Goal: Information Seeking & Learning: Understand process/instructions

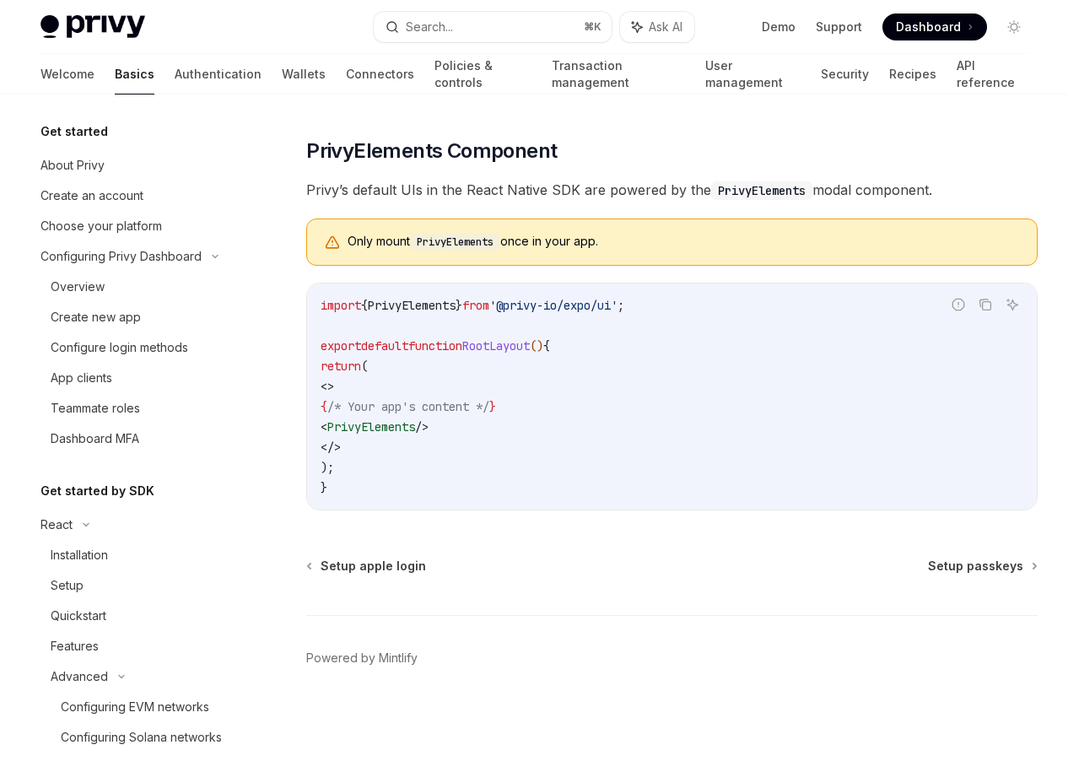
scroll to position [523, 0]
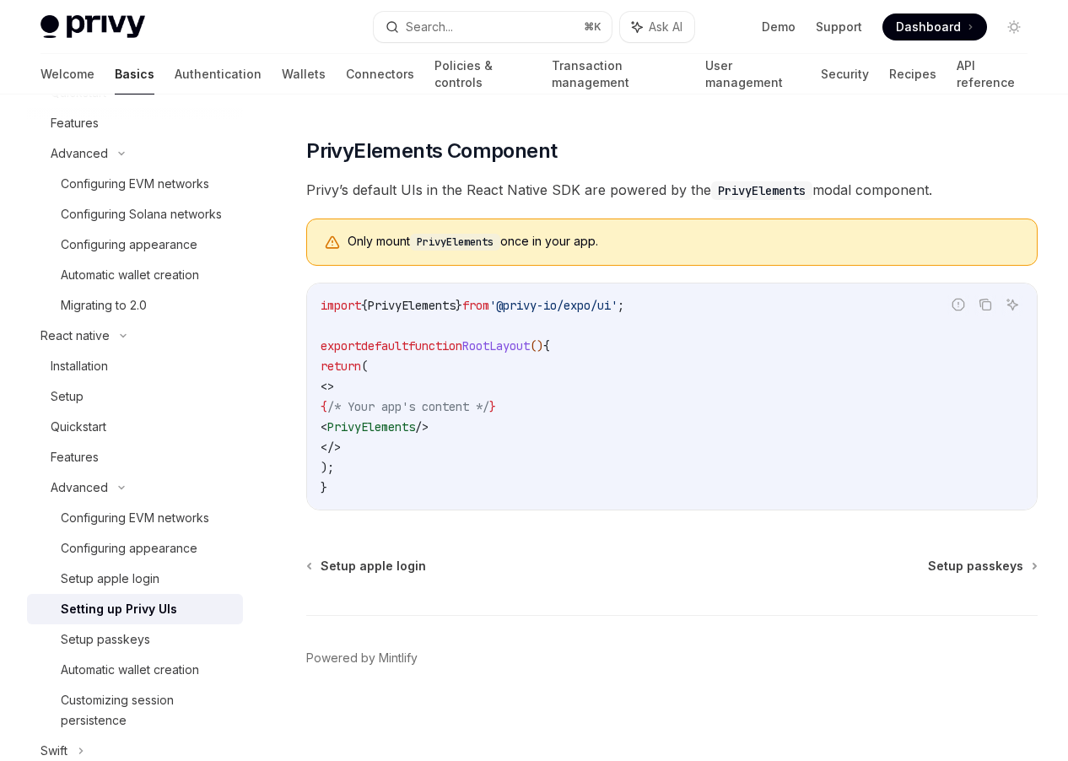
type textarea "*"
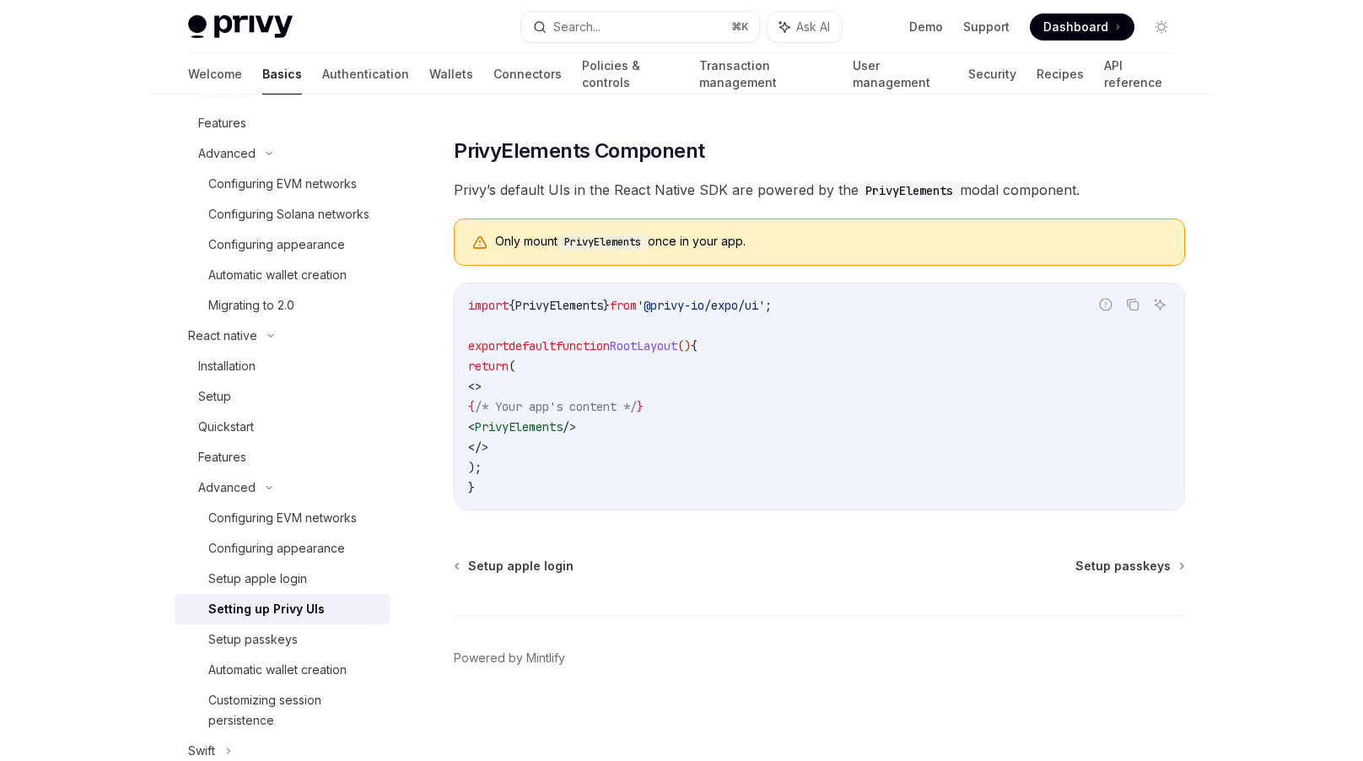
scroll to position [1201, 0]
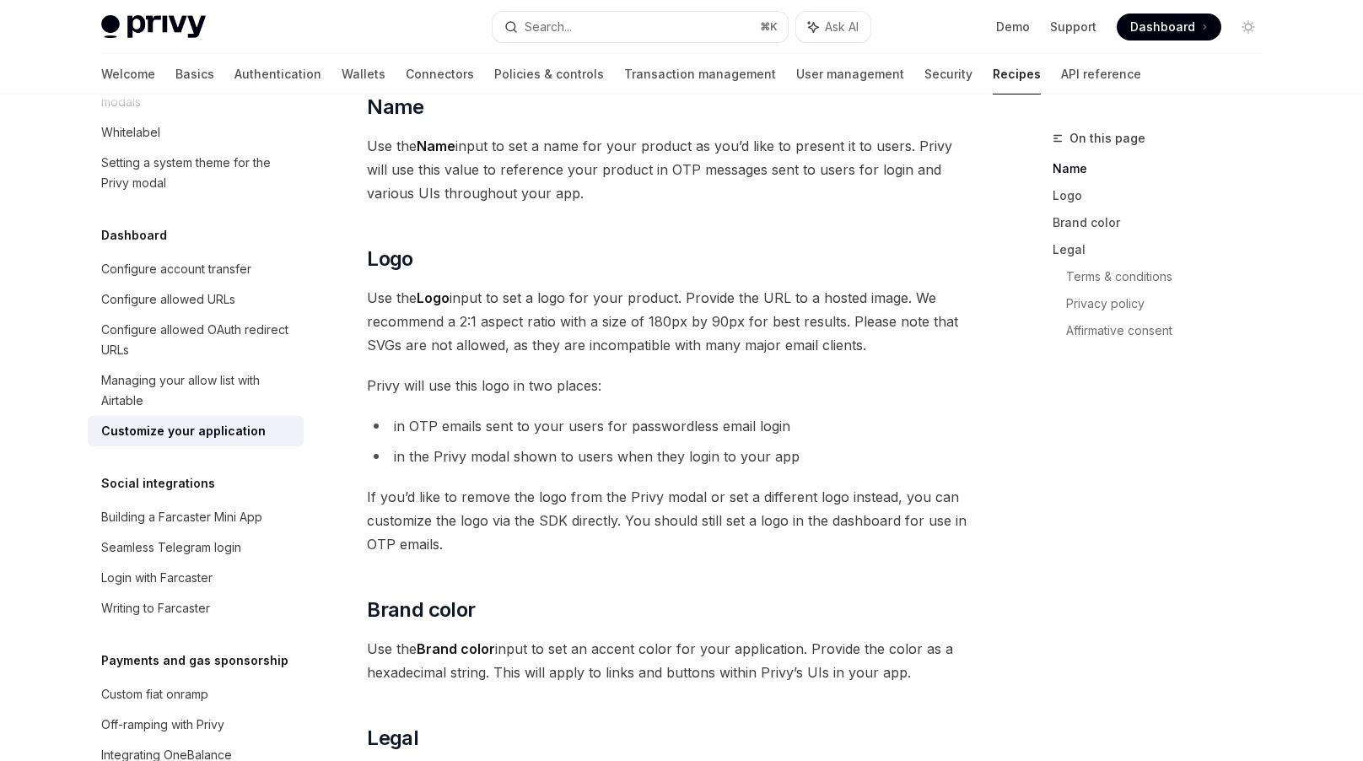
scroll to position [968, 0]
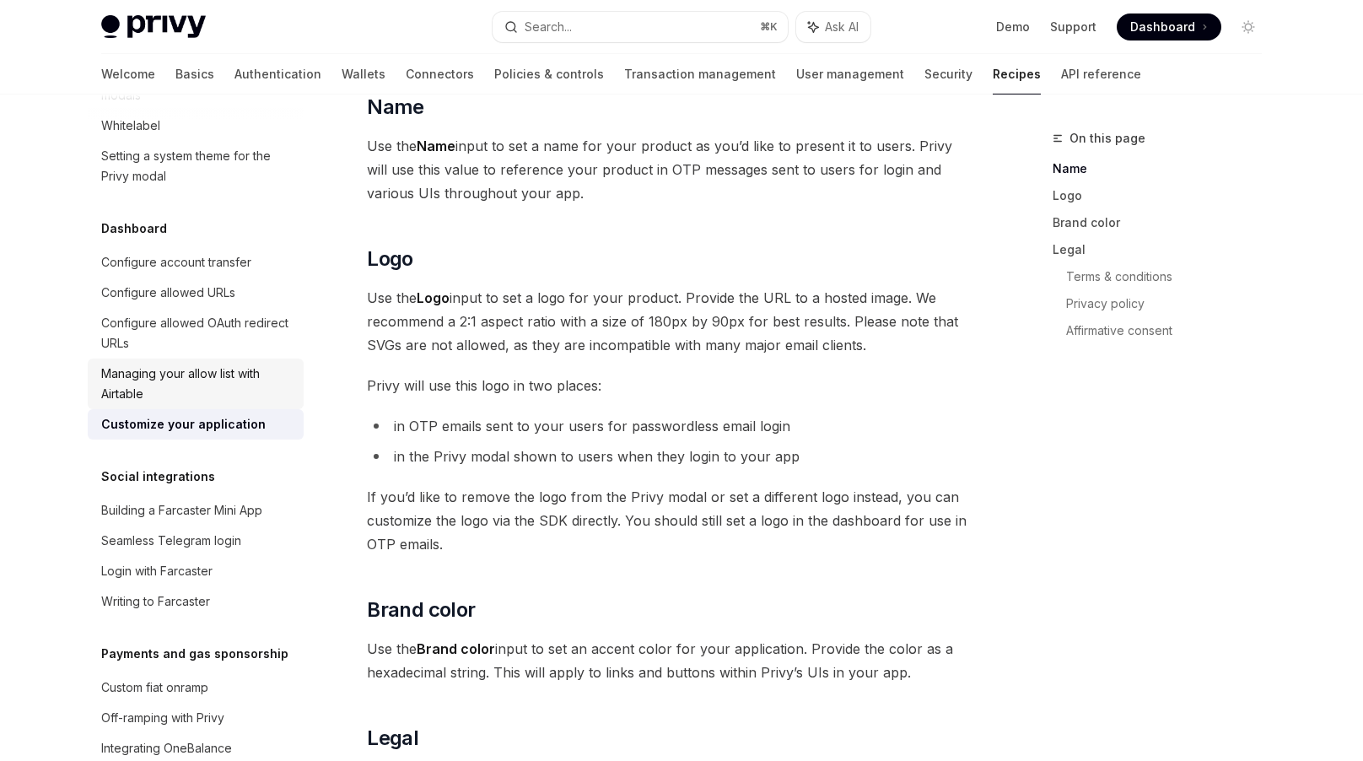
click at [247, 365] on div "Managing your allow list with Airtable" at bounding box center [197, 384] width 192 height 40
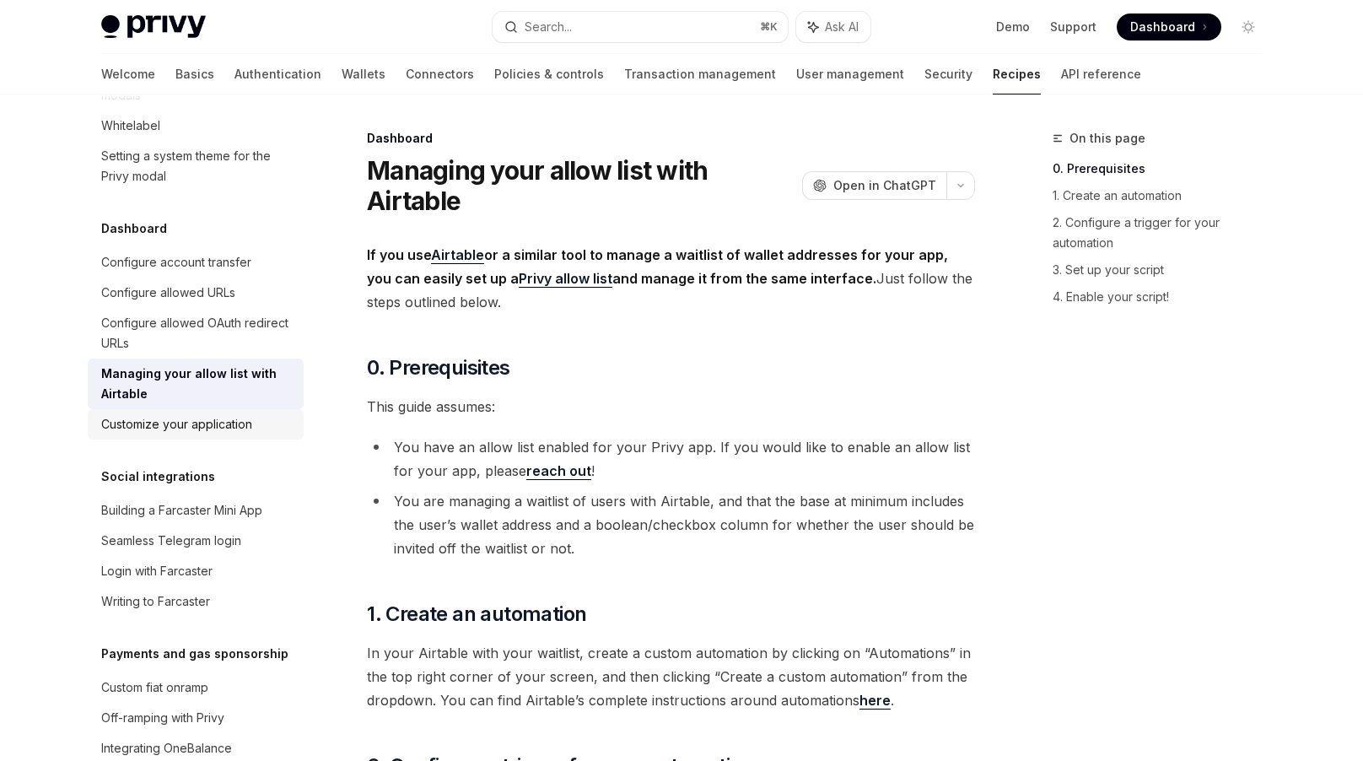
click at [272, 414] on div "Customize your application" at bounding box center [197, 424] width 192 height 20
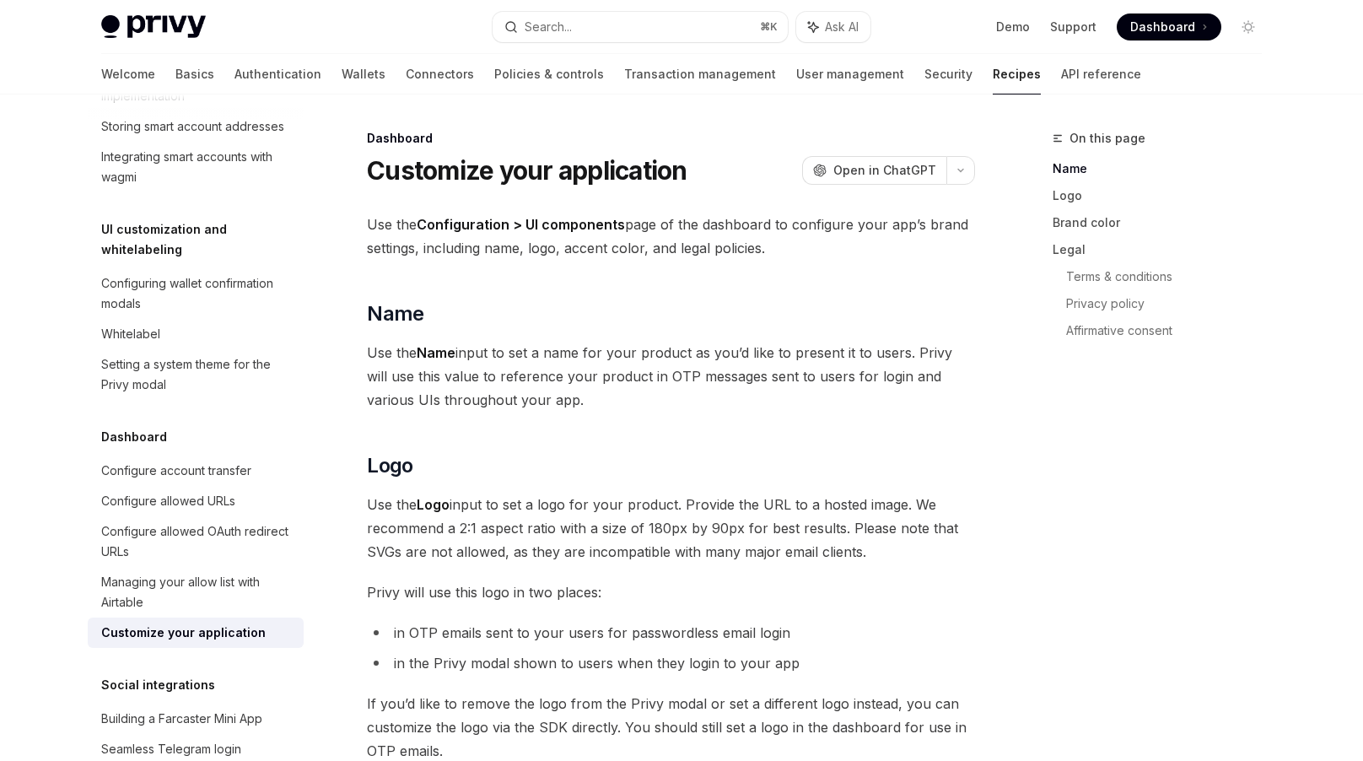
scroll to position [751, 0]
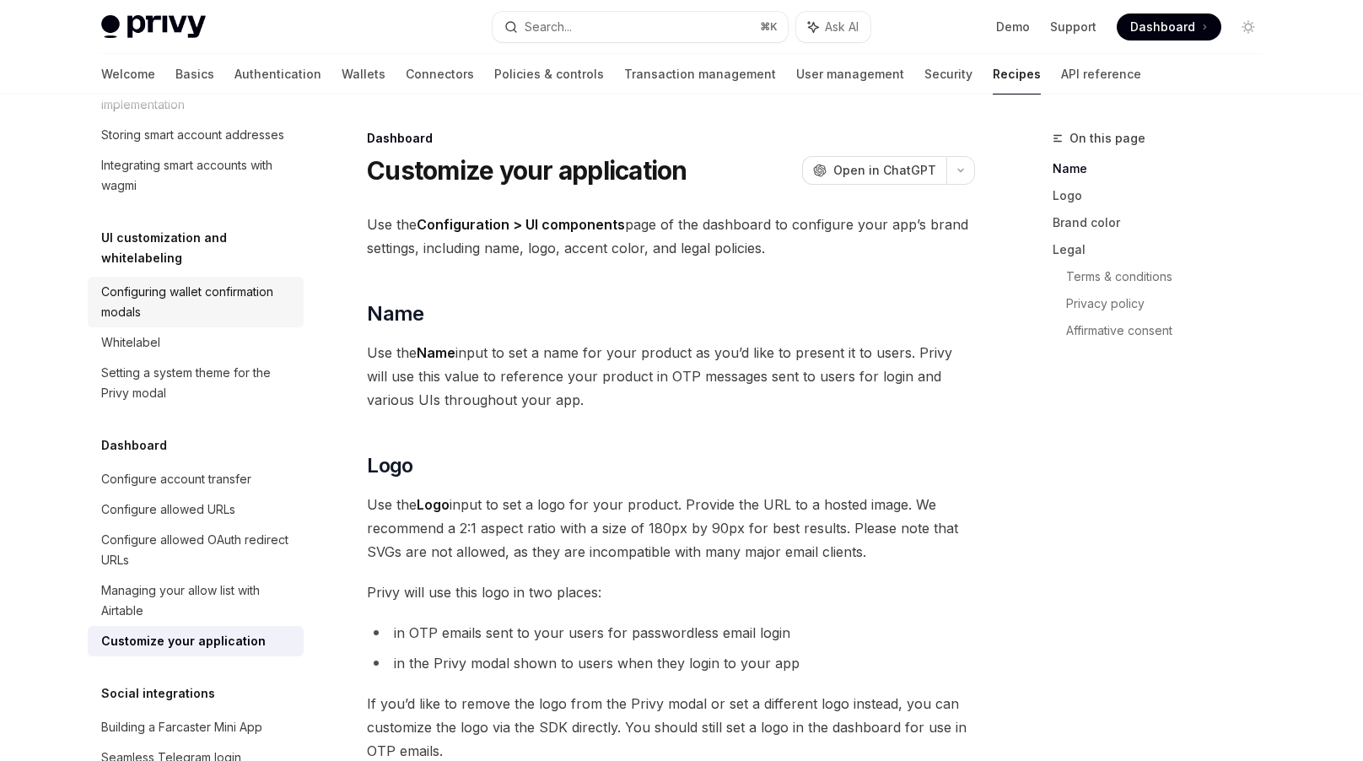
click at [244, 282] on div "Configuring wallet confirmation modals" at bounding box center [197, 302] width 192 height 40
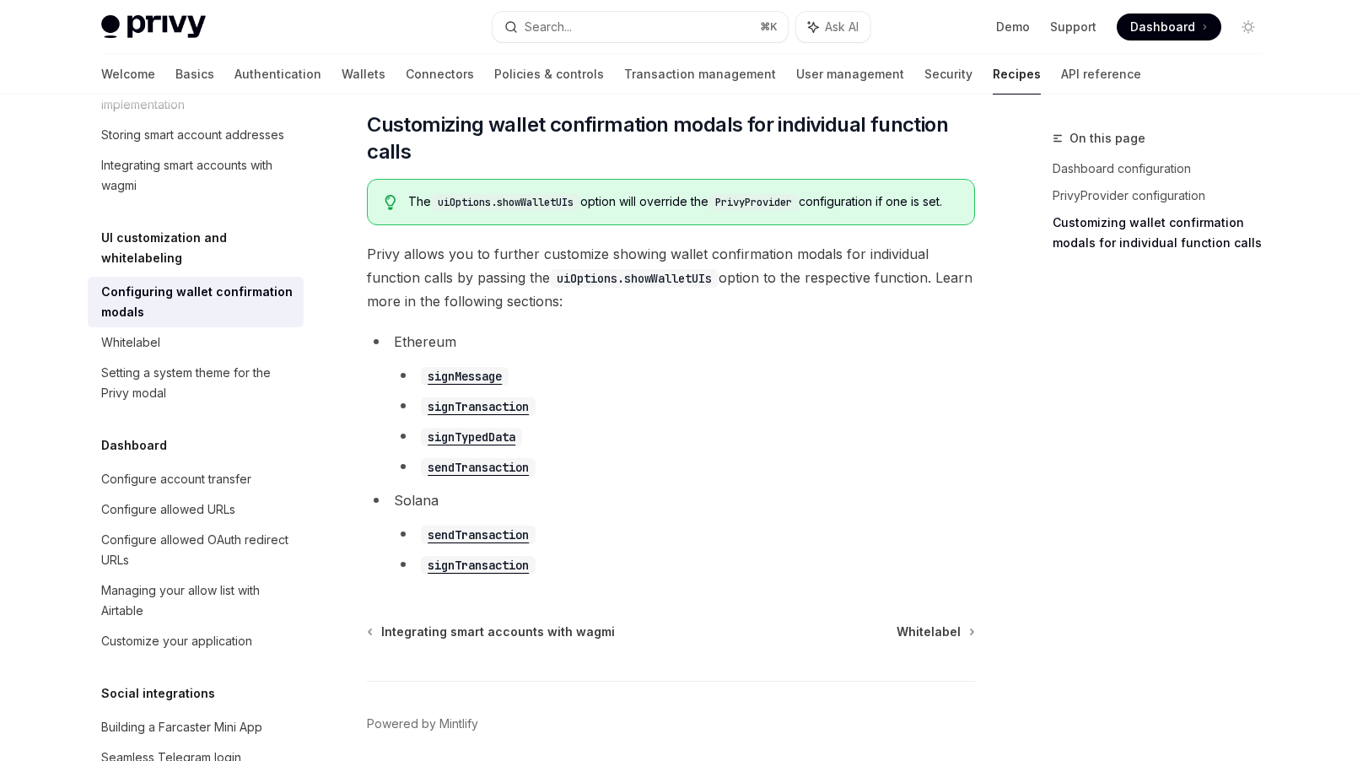
scroll to position [968, 0]
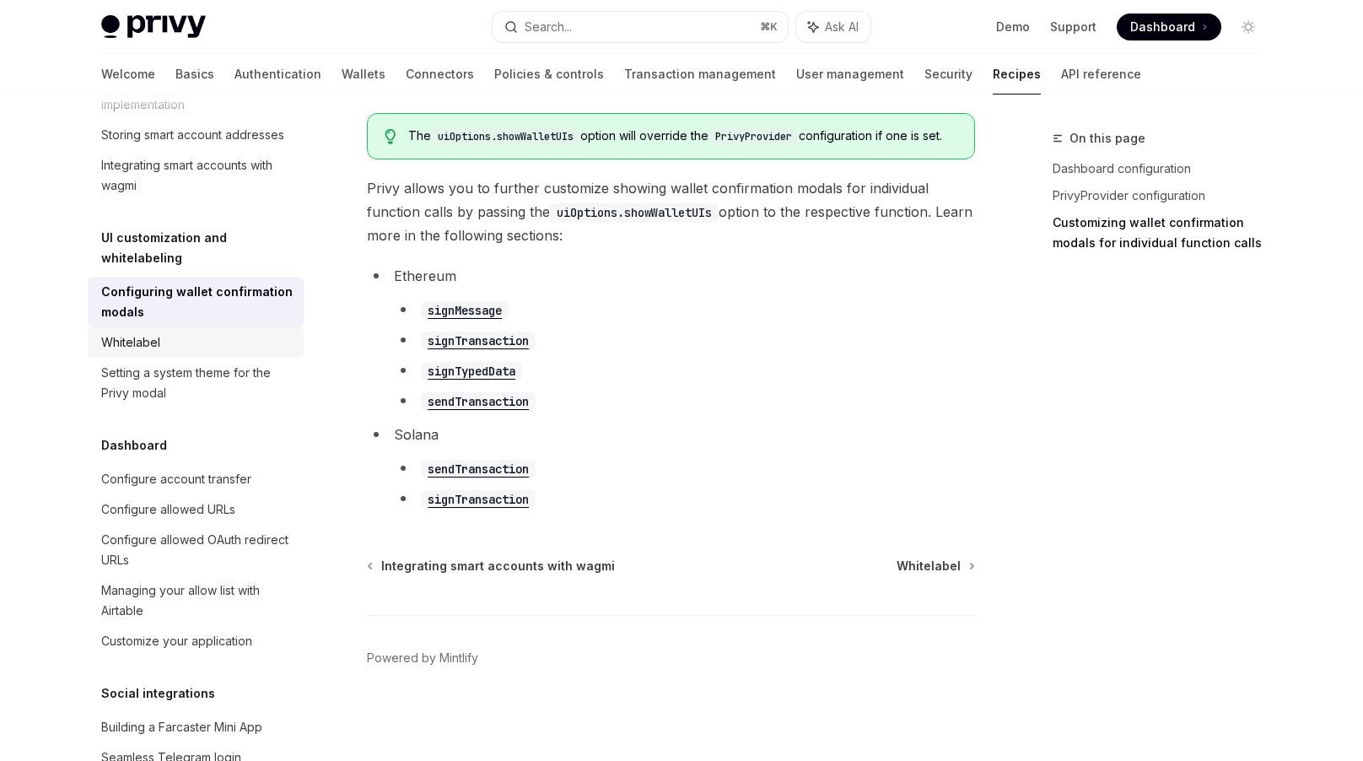
click at [220, 332] on div "Whitelabel" at bounding box center [197, 342] width 192 height 20
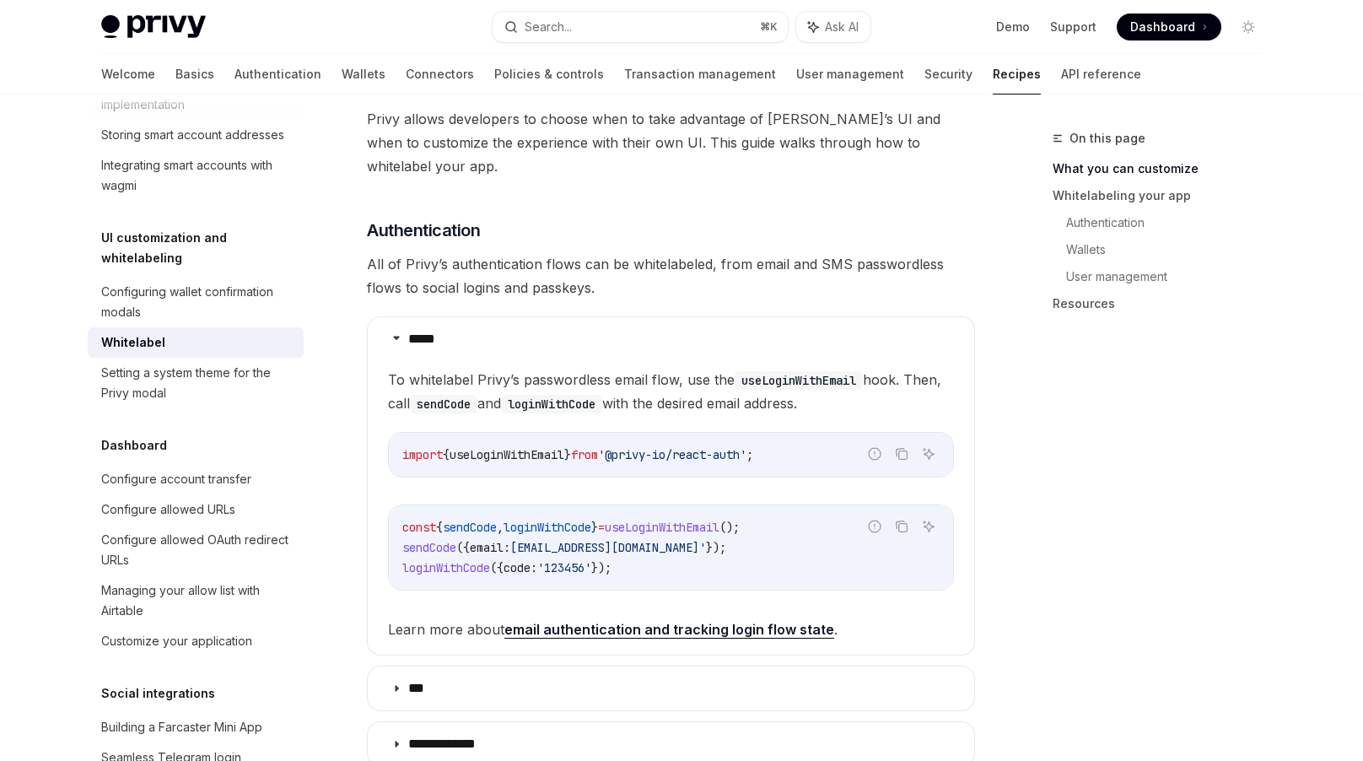
scroll to position [806, 0]
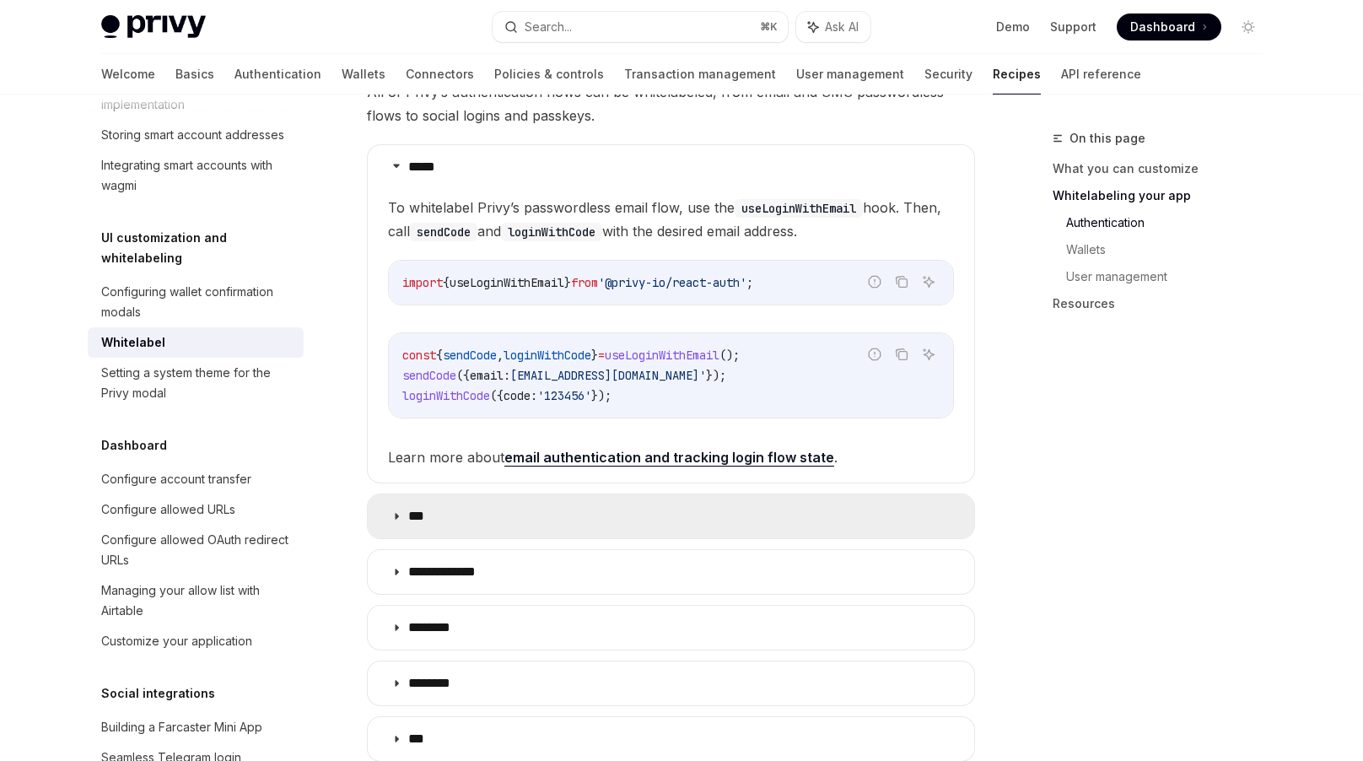
click at [418, 494] on summary "***" at bounding box center [671, 516] width 606 height 44
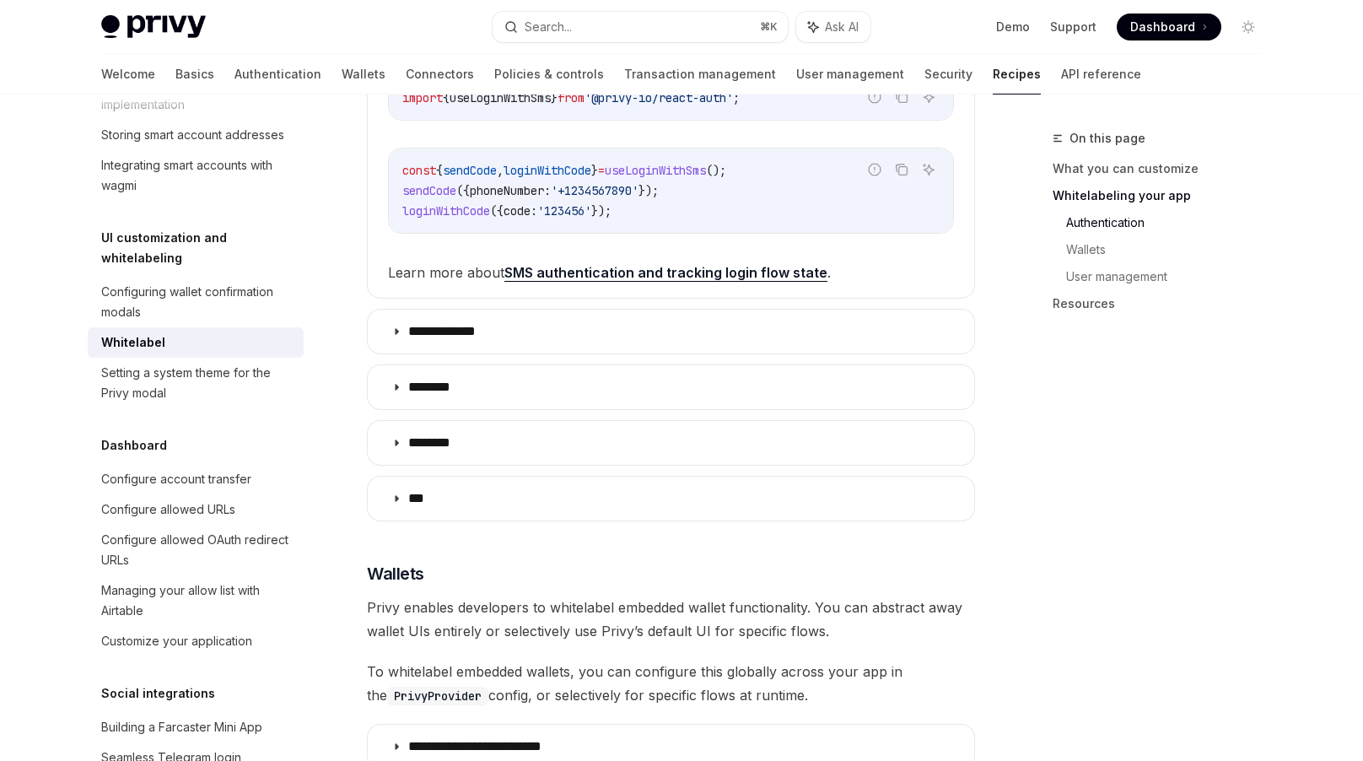
scroll to position [1369, 0]
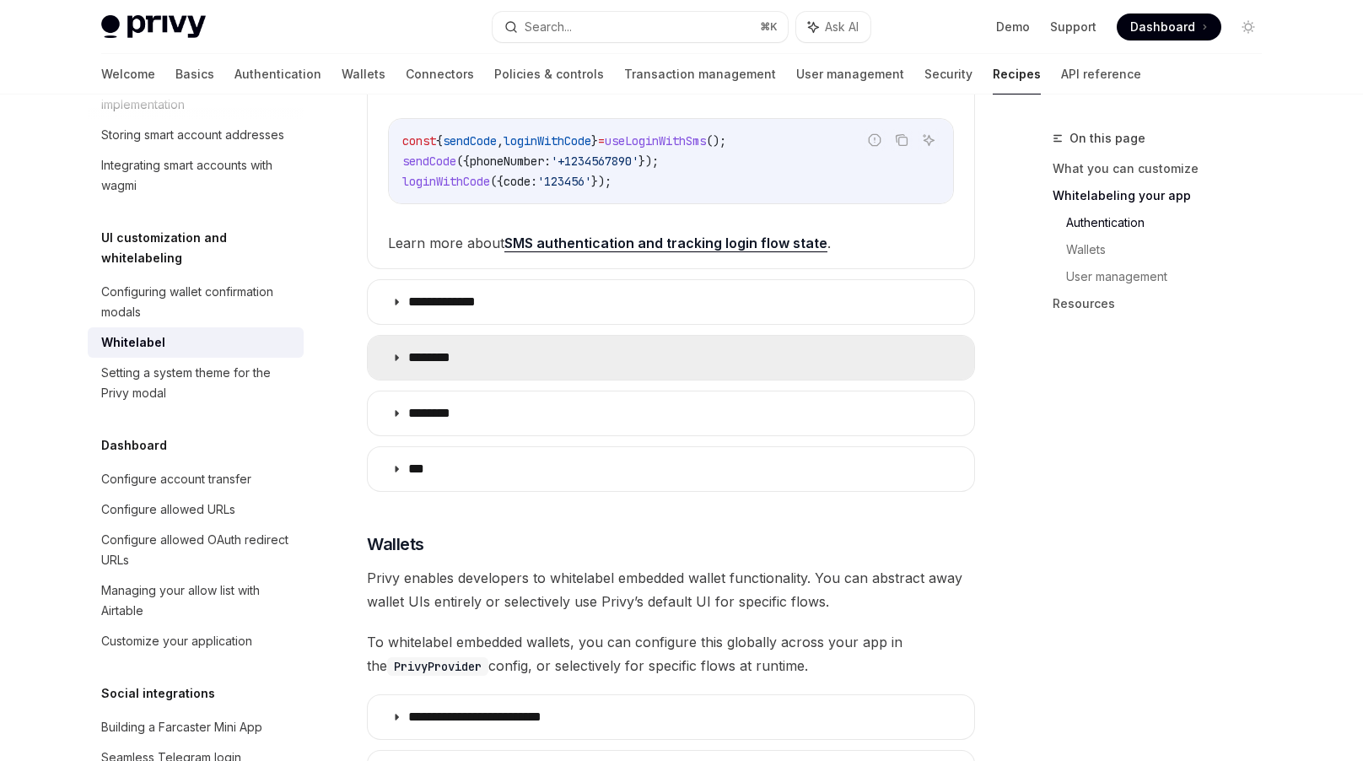
click at [777, 336] on summary "********" at bounding box center [671, 358] width 606 height 44
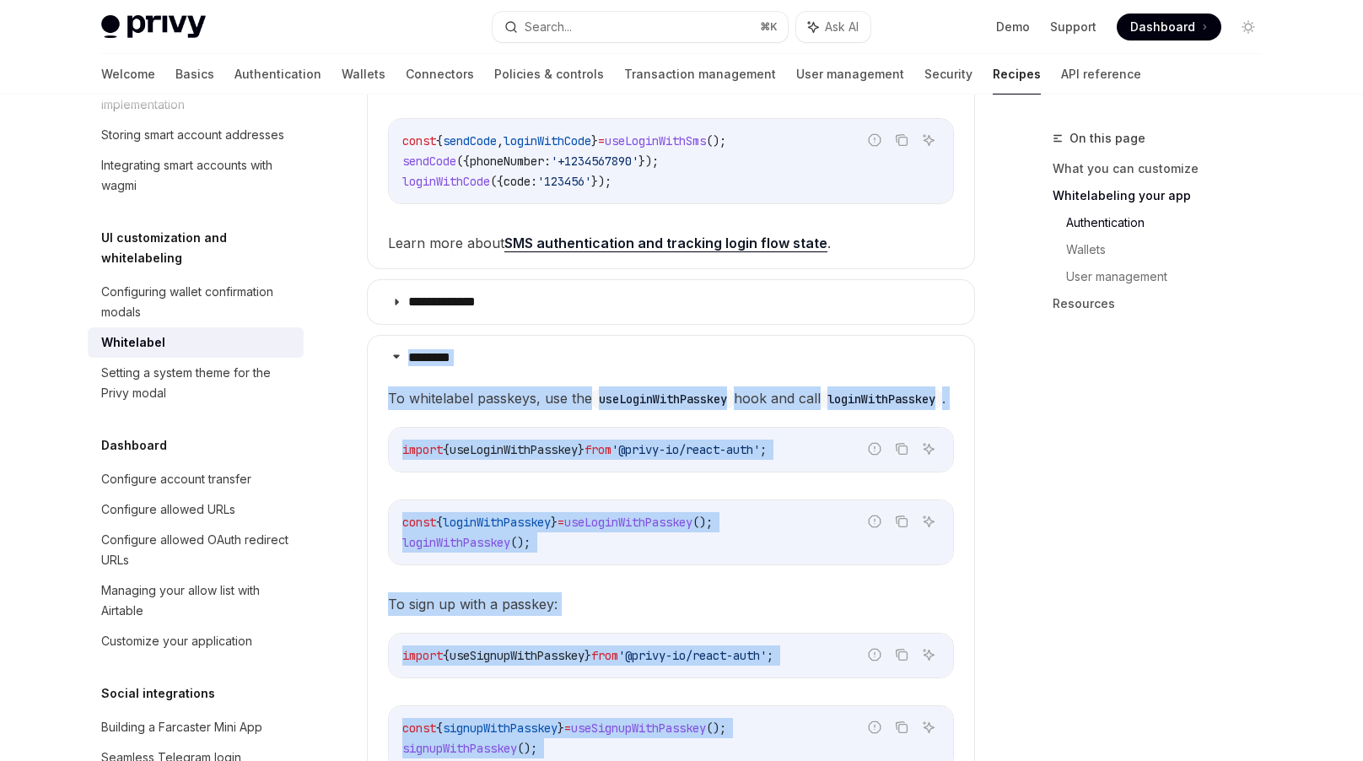
click at [843, 396] on span "To whitelabel passkeys, use the useLoginWithPasskey hook and call loginWithPass…" at bounding box center [671, 398] width 566 height 24
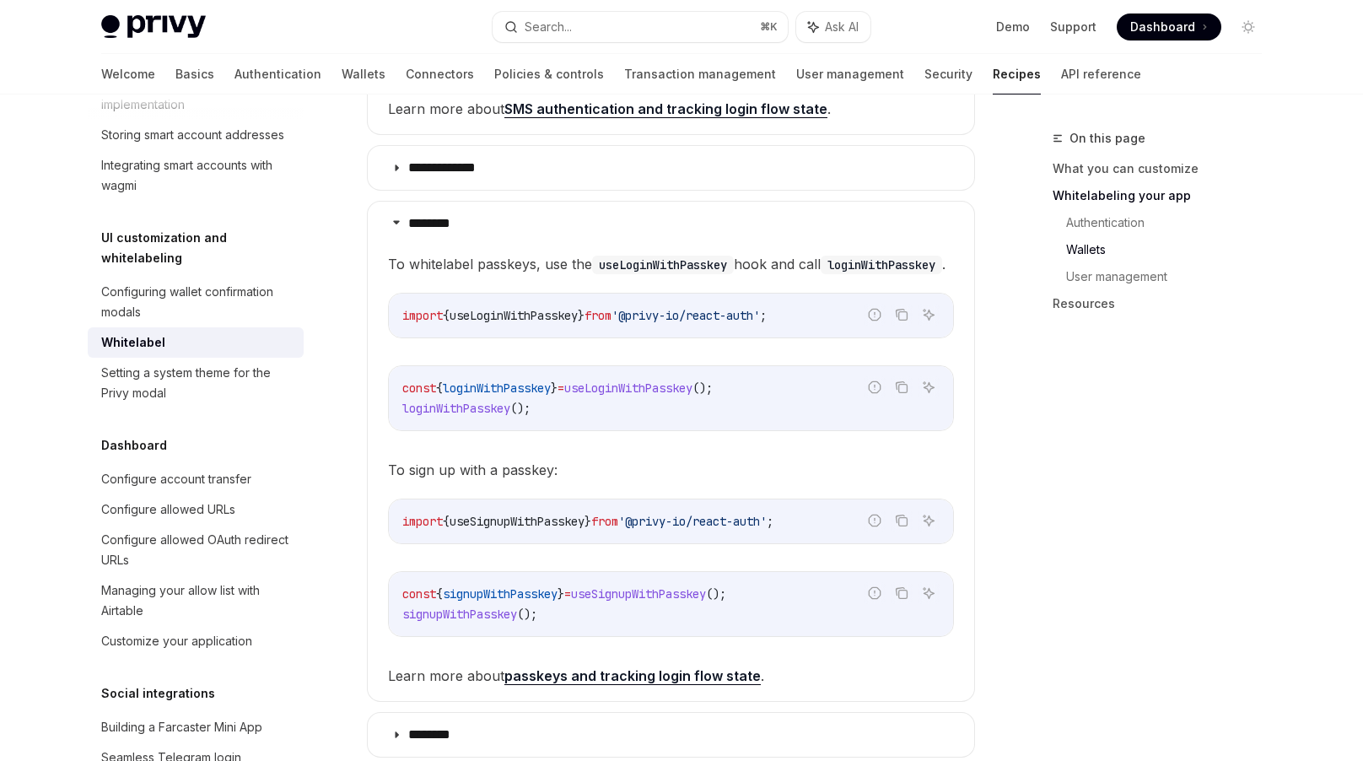
scroll to position [1486, 0]
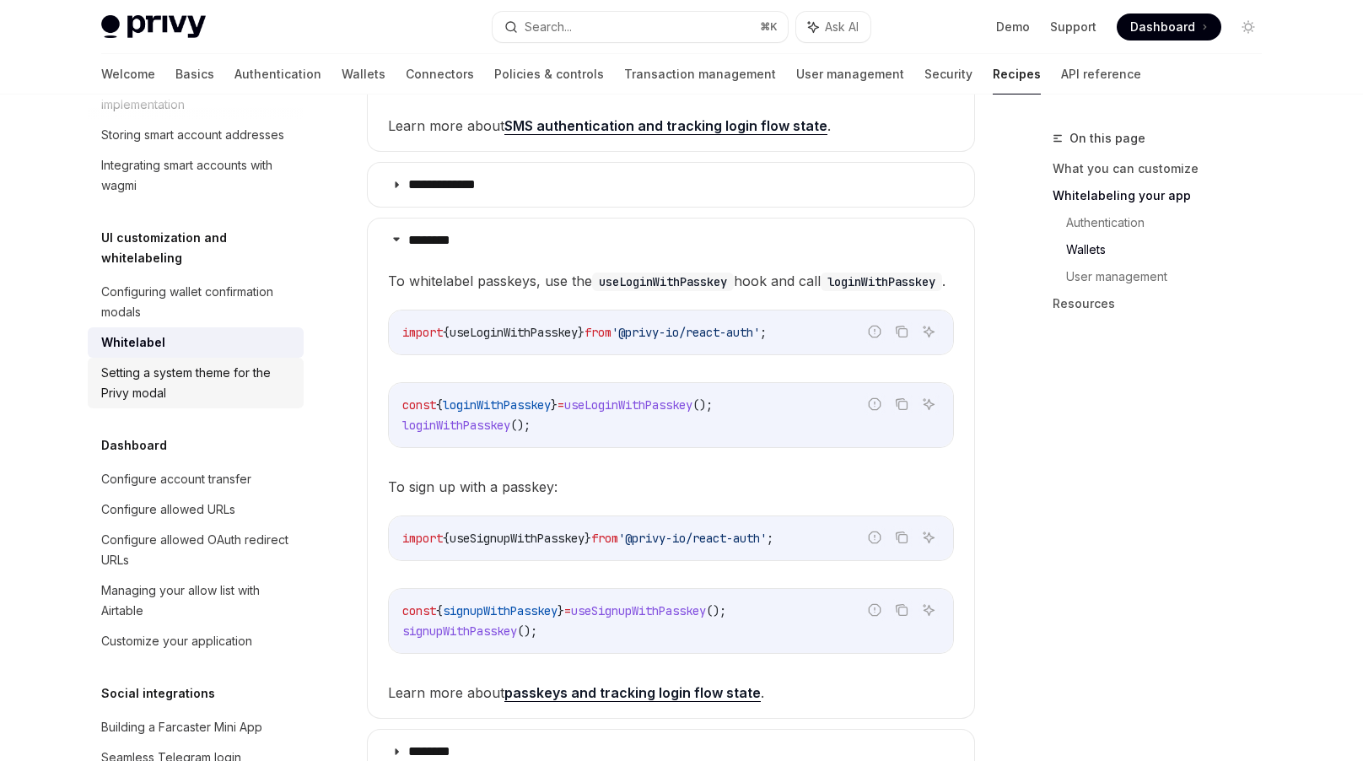
click at [195, 363] on div "Setting a system theme for the Privy modal" at bounding box center [197, 383] width 192 height 40
type textarea "*"
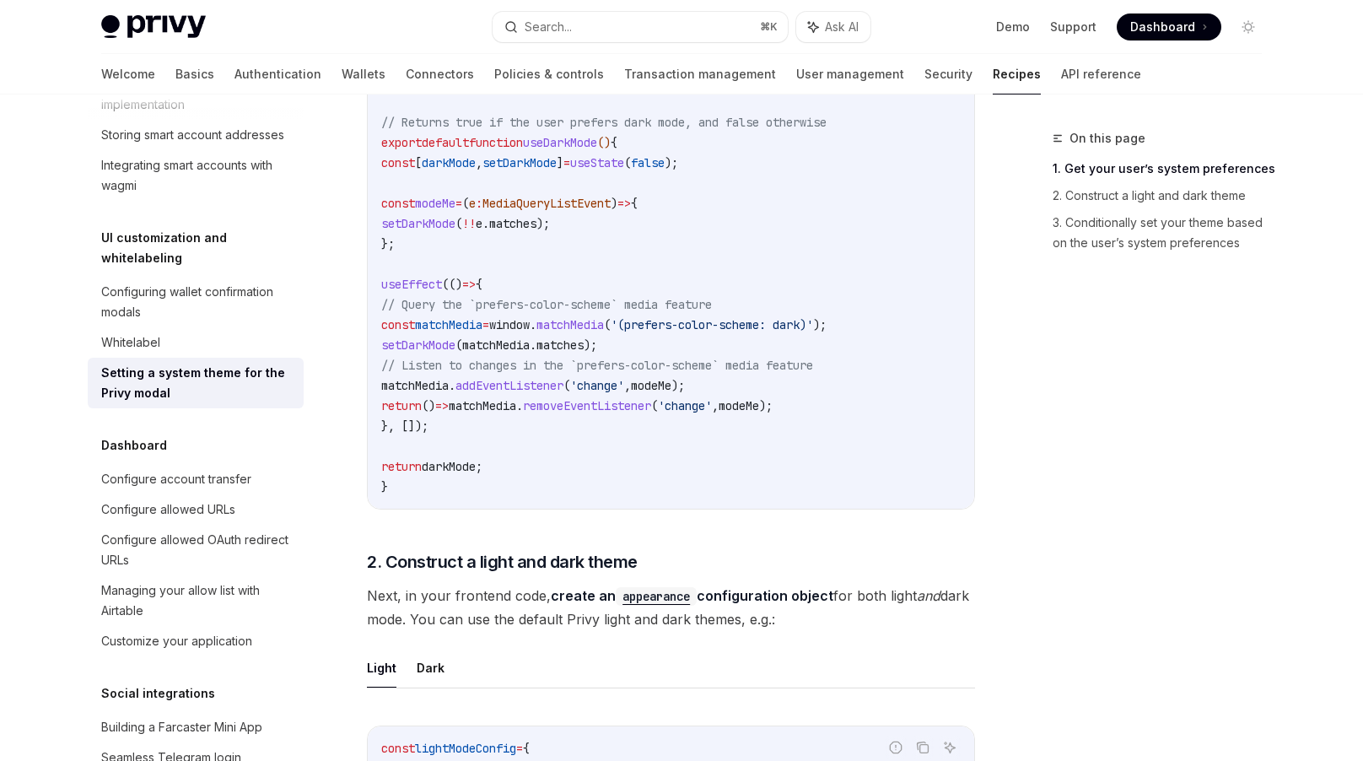
scroll to position [435, 0]
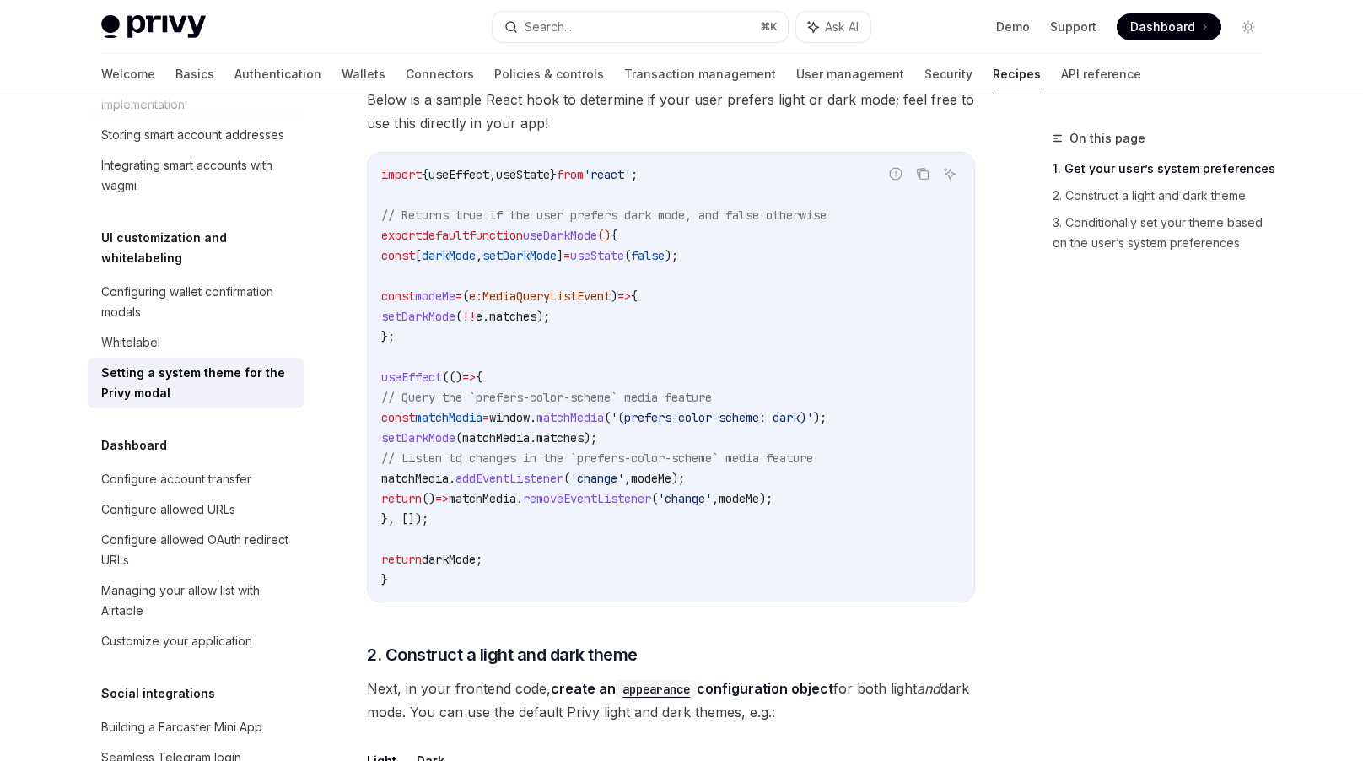
click at [1189, 590] on div "On this page 1. Get your user’s system preferences 2. Construct a light and dar…" at bounding box center [1147, 444] width 256 height 633
